Goal: Task Accomplishment & Management: Manage account settings

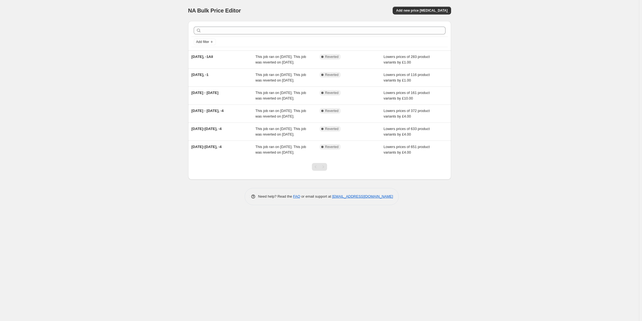
click at [147, 33] on div "NA Bulk Price Editor. This page is ready NA Bulk Price Editor Add new price cha…" at bounding box center [319, 160] width 639 height 321
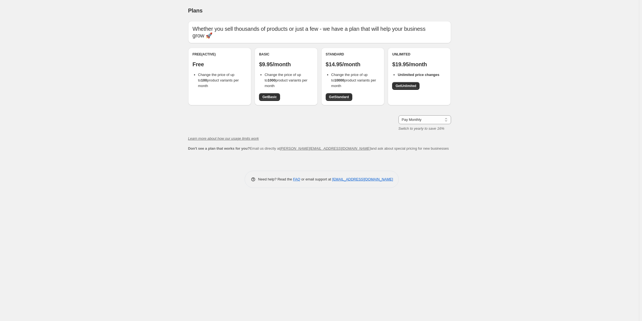
click at [40, 101] on div "Plans. This page is ready Plans Whether you sell thousands of products or just …" at bounding box center [319, 160] width 639 height 321
click at [96, 150] on div "Plans. This page is ready Plans Whether you sell thousands of products or just …" at bounding box center [319, 160] width 639 height 321
drag, startPoint x: 16, startPoint y: 129, endPoint x: 25, endPoint y: 97, distance: 33.9
click at [25, 97] on div "Plans. This page is ready Plans Whether you sell thousands of products or just …" at bounding box center [319, 160] width 639 height 321
click at [107, 42] on div "Plans. This page is ready Plans Whether you sell thousands of products or just …" at bounding box center [319, 160] width 639 height 321
